Goal: Information Seeking & Learning: Understand process/instructions

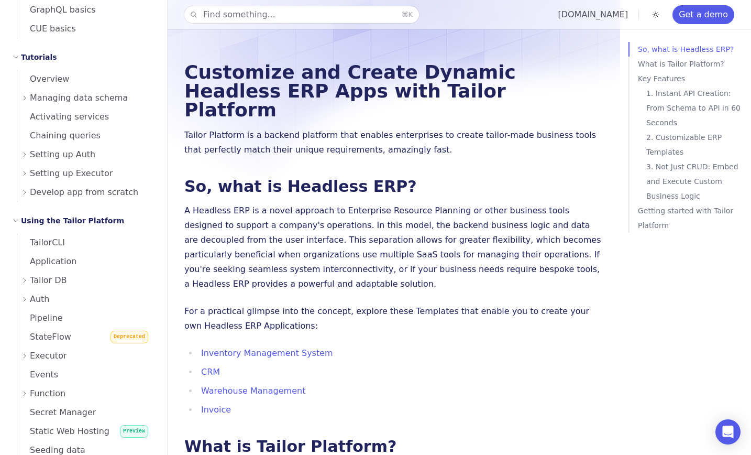
scroll to position [255, 0]
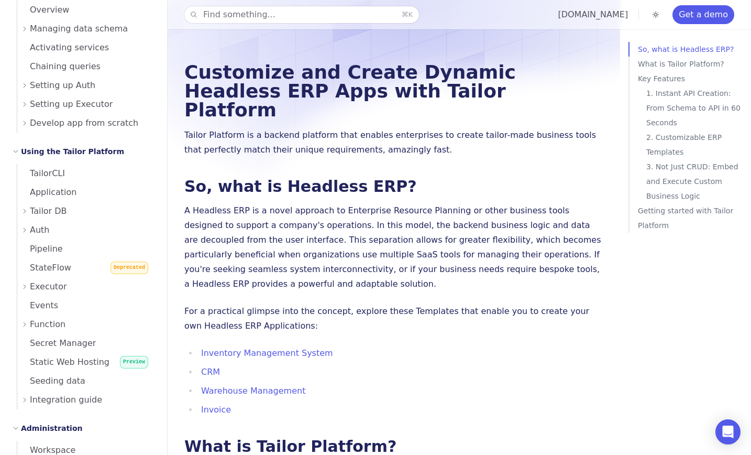
click at [34, 289] on span "Executor" at bounding box center [48, 286] width 37 height 15
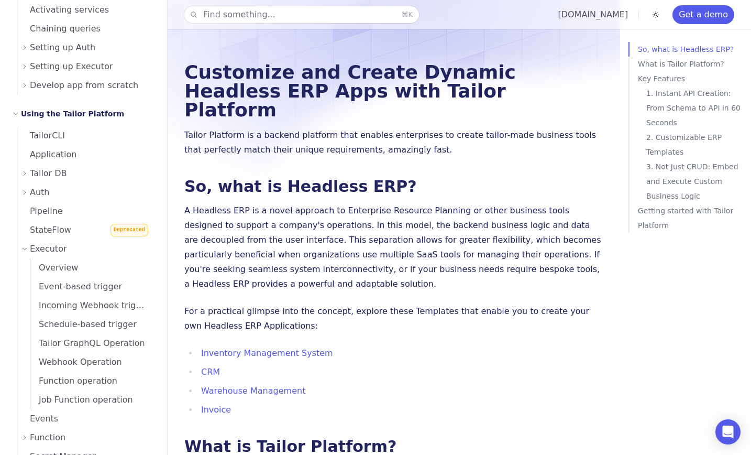
scroll to position [295, 0]
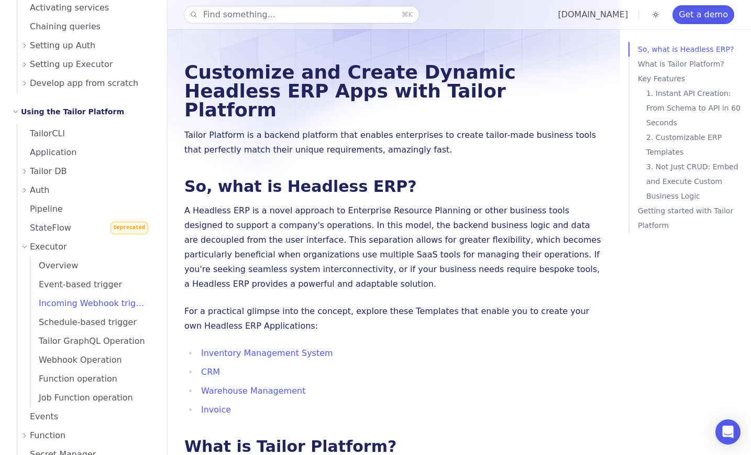
click at [71, 302] on span "Incoming Webhook trigger" at bounding box center [89, 303] width 119 height 10
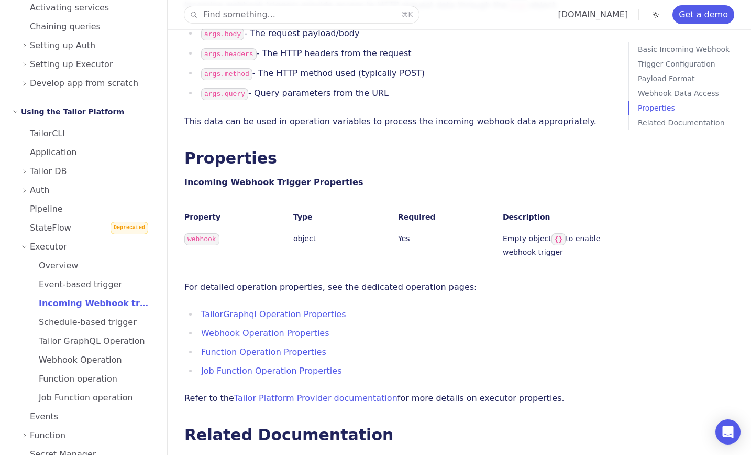
scroll to position [1174, 0]
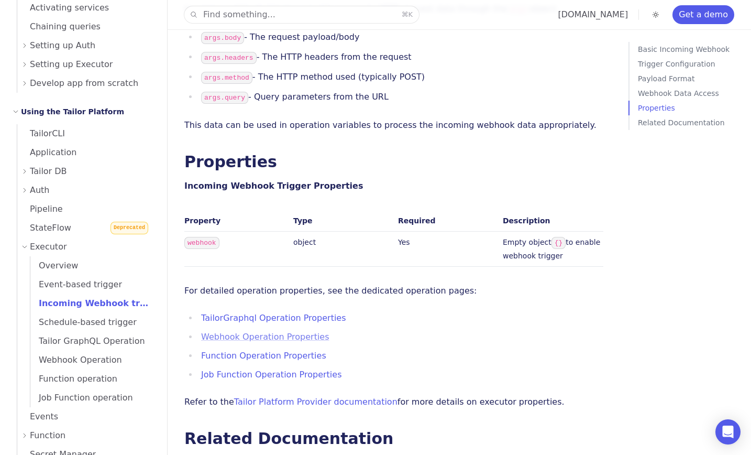
click at [279, 332] on link "Webhook Operation Properties" at bounding box center [265, 337] width 128 height 10
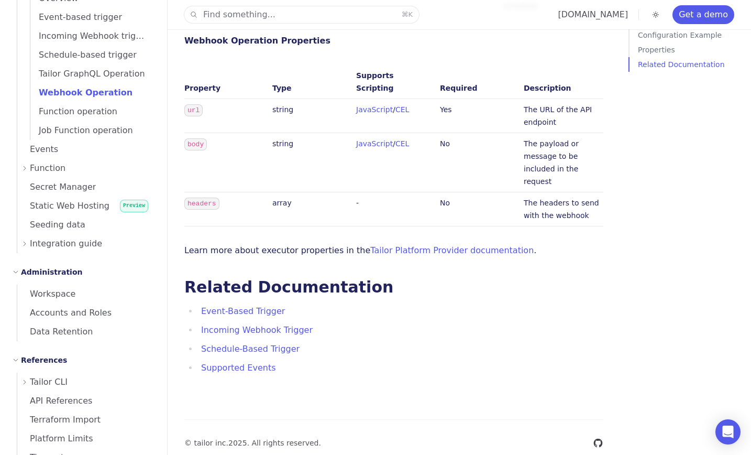
scroll to position [685, 0]
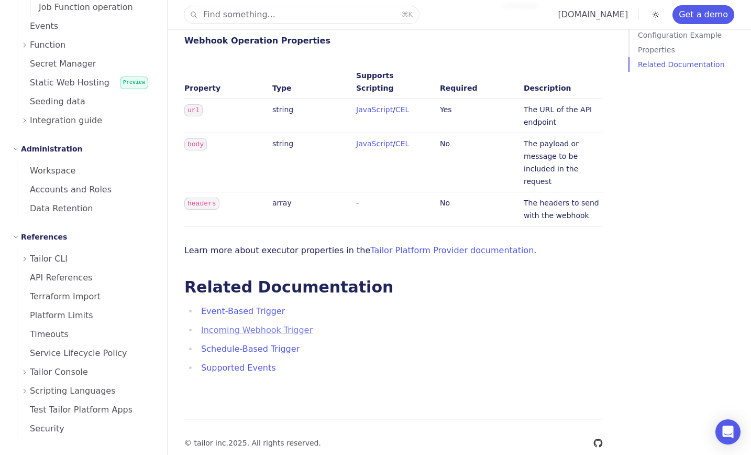
click at [228, 325] on link "Incoming Webhook Trigger" at bounding box center [257, 330] width 112 height 10
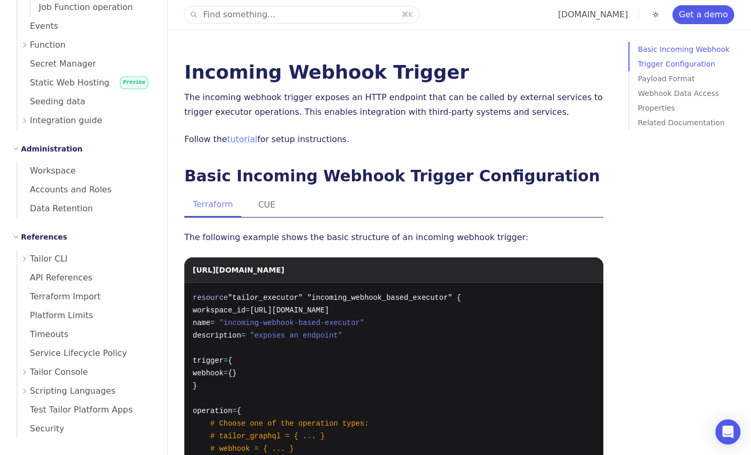
click at [246, 142] on link "tutorial" at bounding box center [242, 139] width 30 height 10
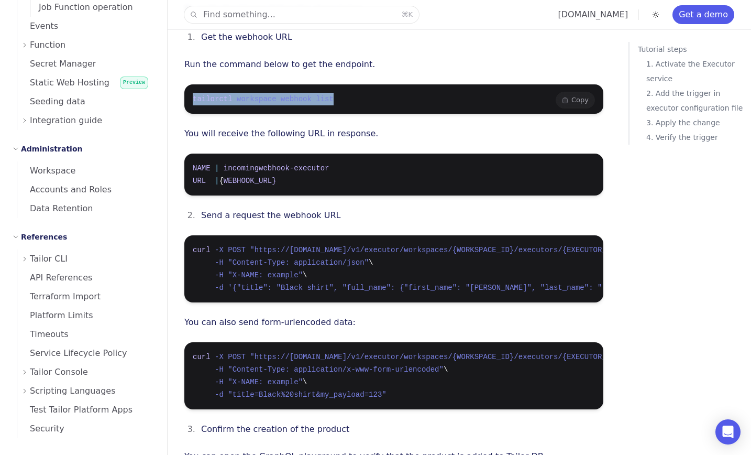
drag, startPoint x: 342, startPoint y: 84, endPoint x: 186, endPoint y: 79, distance: 155.6
click at [186, 84] on pre "tailorctl workspace webhook list" at bounding box center [393, 98] width 419 height 29
copy span "tailorctl workspace webhook list"
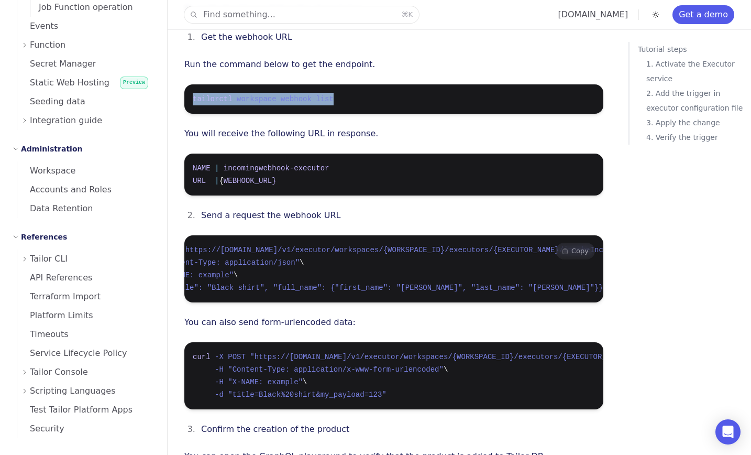
scroll to position [0, 229]
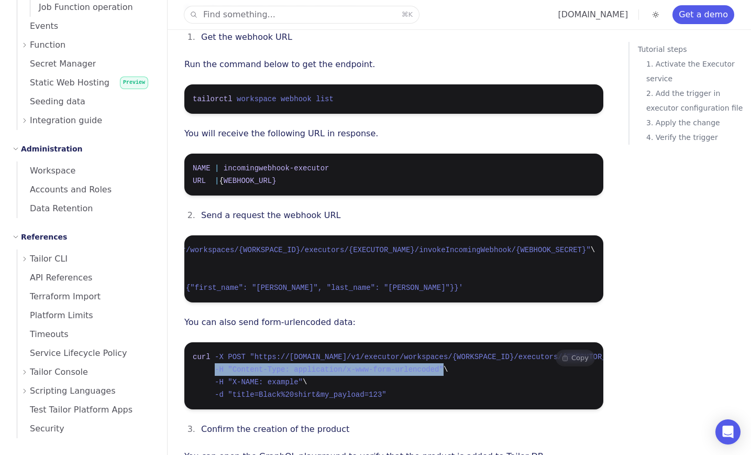
drag, startPoint x: 444, startPoint y: 351, endPoint x: 214, endPoint y: 352, distance: 229.4
click at [214, 365] on span "-H "Content-Type: application/x-www-form-urlencoded" \" at bounding box center [320, 369] width 255 height 8
copy span "-H "Content-Type: application/x-www-form-urlencoded""
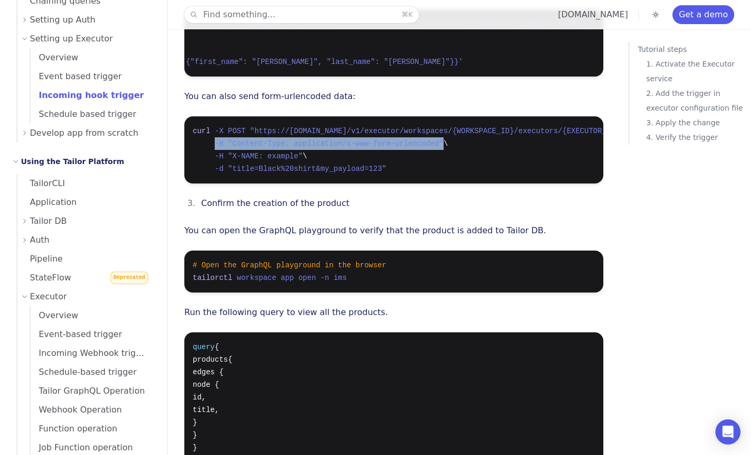
scroll to position [302, 0]
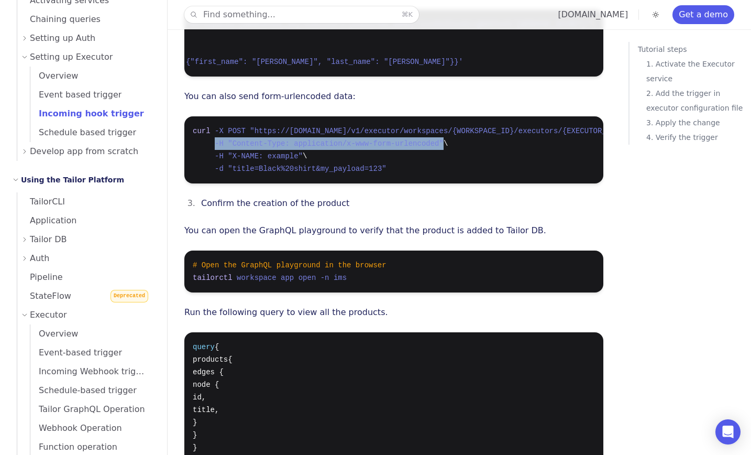
click at [74, 109] on span "Incoming hook trigger" at bounding box center [87, 113] width 114 height 10
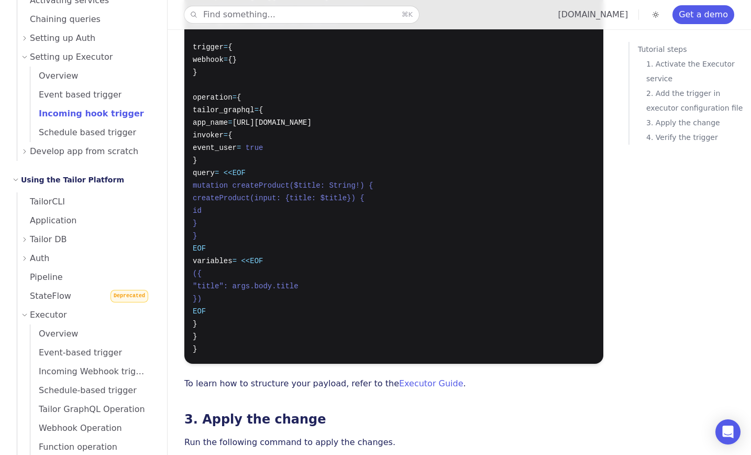
scroll to position [731, 0]
